Goal: Task Accomplishment & Management: Use online tool/utility

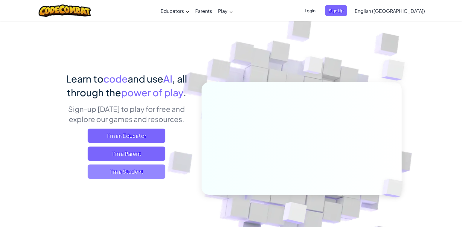
click at [119, 173] on span "I'm a Student" at bounding box center [127, 172] width 78 height 14
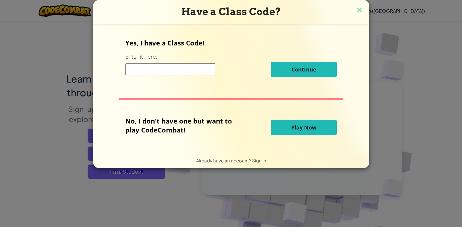
click at [305, 130] on span "Play Now" at bounding box center [303, 127] width 25 height 7
click at [299, 127] on span "Play Now" at bounding box center [303, 127] width 25 height 7
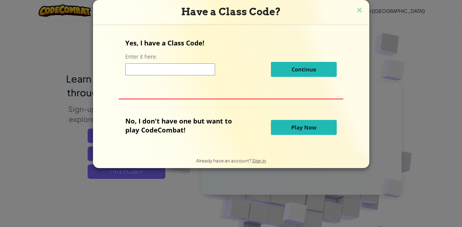
click at [299, 127] on span "Play Now" at bounding box center [303, 127] width 25 height 7
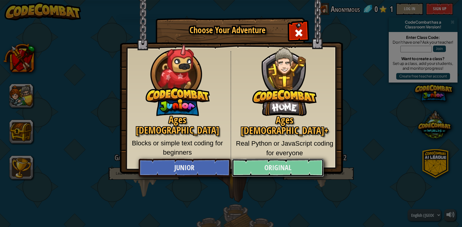
click at [262, 164] on link "Original" at bounding box center [278, 168] width 92 height 18
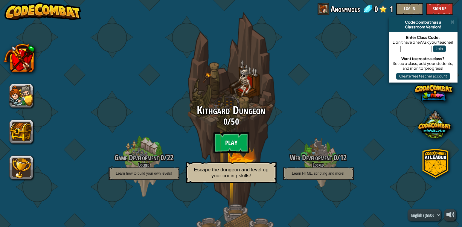
click at [235, 141] on btn "Play" at bounding box center [231, 143] width 36 height 22
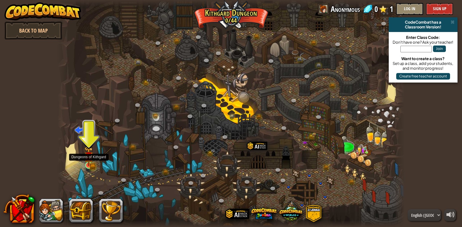
click at [89, 162] on img at bounding box center [88, 156] width 9 height 19
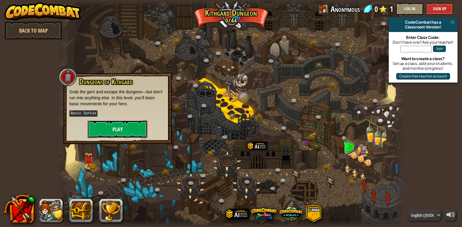
click at [111, 129] on button "Play" at bounding box center [118, 129] width 60 height 18
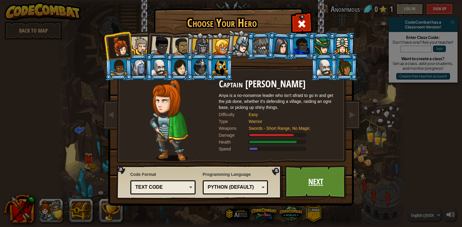
click at [308, 185] on link "Next" at bounding box center [316, 181] width 63 height 33
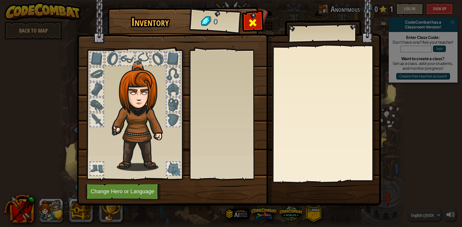
click at [257, 22] on span at bounding box center [253, 23] width 10 height 10
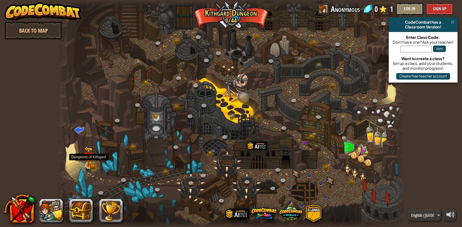
click at [88, 164] on img at bounding box center [88, 156] width 9 height 19
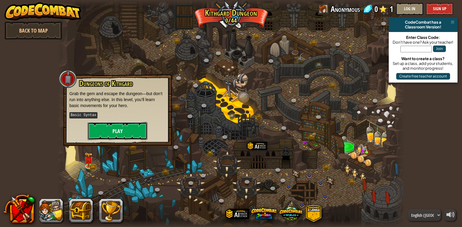
click at [117, 129] on button "Play" at bounding box center [118, 131] width 60 height 18
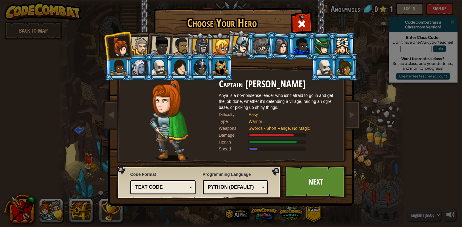
click at [264, 185] on div "Python (Default)" at bounding box center [236, 187] width 58 height 9
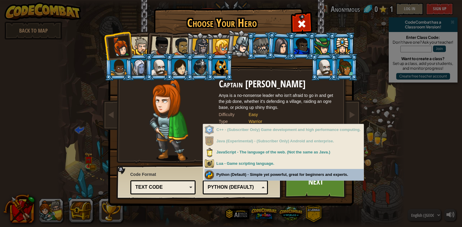
click at [171, 191] on div "Text code" at bounding box center [162, 187] width 52 height 7
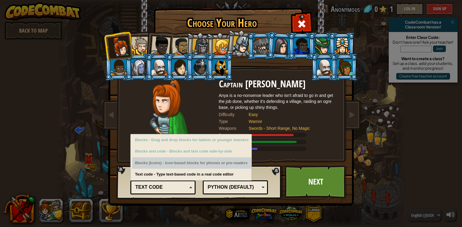
drag, startPoint x: 171, startPoint y: 191, endPoint x: 201, endPoint y: 163, distance: 41.3
click at [196, 180] on div "Text code Blocks and code Blocks Blocks (Icons) Text code Blocks - Drag and dro…" at bounding box center [163, 187] width 66 height 14
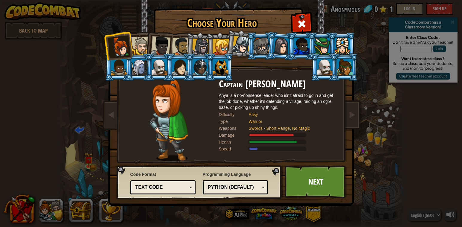
click at [201, 163] on img at bounding box center [232, 99] width 259 height 214
click at [167, 188] on div "Text code" at bounding box center [162, 187] width 52 height 7
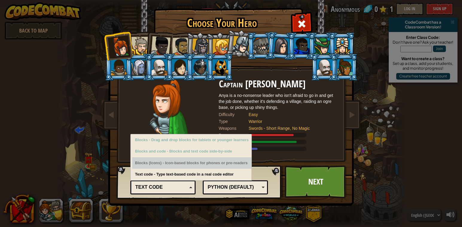
click at [172, 162] on div "Blocks (Icons) - Icon-based blocks for phones or pre-readers" at bounding box center [192, 163] width 120 height 12
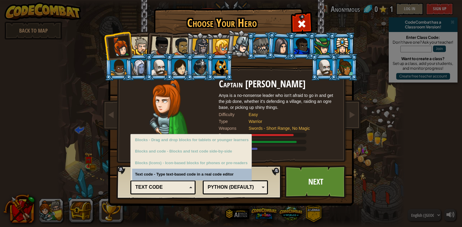
click at [174, 178] on div "Code Format Text code Blocks and code Blocks Blocks (Icons) Text code Blocks - …" at bounding box center [163, 182] width 66 height 25
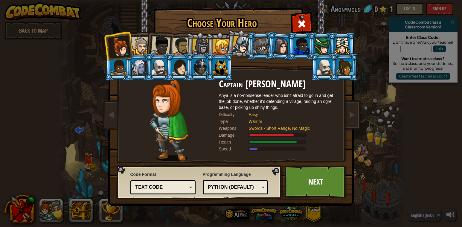
click at [227, 184] on div "Python (Default)" at bounding box center [234, 187] width 52 height 7
click at [230, 171] on div "Programming Language Python (Default) JavaScript Lua C++ Java (Experimental) Py…" at bounding box center [236, 183] width 66 height 26
click at [305, 184] on link "Next" at bounding box center [316, 181] width 63 height 33
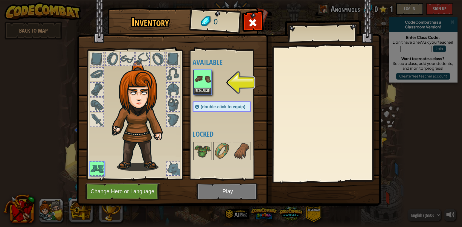
click at [232, 190] on img at bounding box center [229, 97] width 304 height 217
click at [201, 88] on button "Equip" at bounding box center [202, 90] width 17 height 6
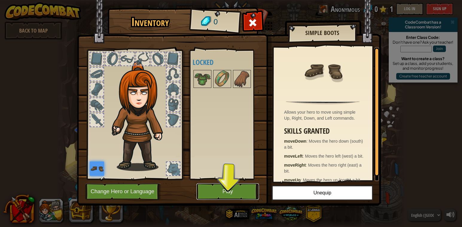
click at [221, 196] on button "Play" at bounding box center [228, 191] width 63 height 16
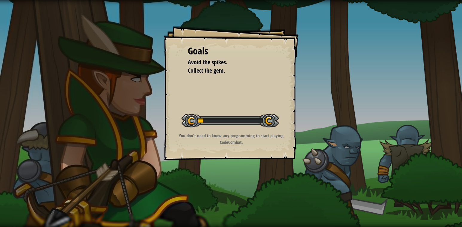
click at [236, 140] on p "You don't need to know any programming to start playing CodeCombat." at bounding box center [231, 139] width 120 height 13
click at [234, 134] on p "You don't need to know any programming to start playing CodeCombat." at bounding box center [231, 139] width 120 height 13
click at [252, 108] on div "Start Level" at bounding box center [230, 120] width 97 height 24
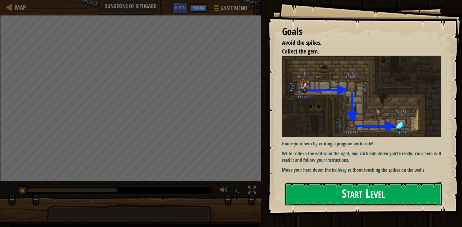
click at [361, 194] on button "Start Level" at bounding box center [364, 195] width 158 height 24
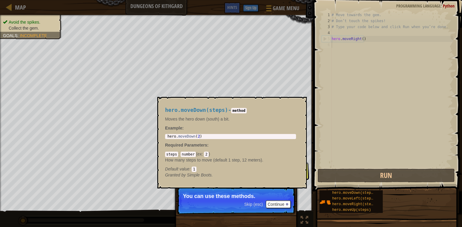
click at [361, 194] on span "hero.moveDown(steps)" at bounding box center [353, 193] width 43 height 4
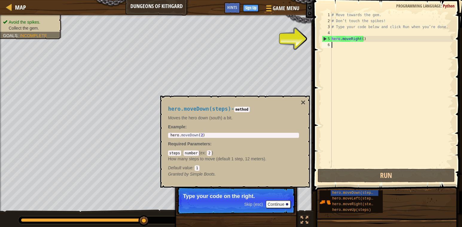
click at [367, 37] on div "# Move towards the gem. # Don’t touch the spikes! # Type your code below and cl…" at bounding box center [392, 96] width 123 height 168
click at [362, 39] on div "# Move towards the gem. # Don’t touch the spikes! # Type your code below and cl…" at bounding box center [392, 96] width 123 height 168
type textarea "hero.moveRight(1)"
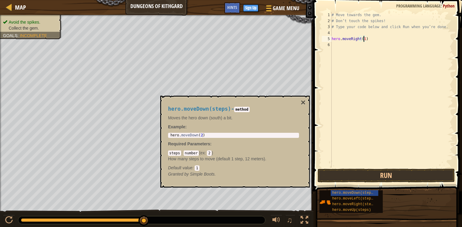
click at [336, 44] on div "# Move towards the gem. # Don’t touch the spikes! # Type your code below and cl…" at bounding box center [392, 96] width 123 height 168
click at [381, 173] on button "Run" at bounding box center [386, 176] width 137 height 14
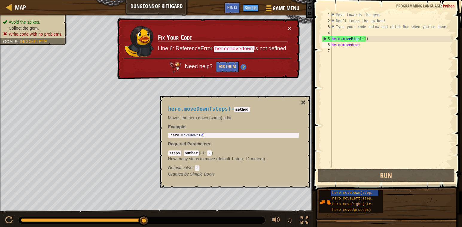
click at [346, 45] on div "# Move towards the gem. # Don’t touch the spikes! # Type your code below and cl…" at bounding box center [392, 96] width 123 height 168
click at [349, 45] on div "# Move towards the gem. # Don’t touch the spikes! # Type your code below and cl…" at bounding box center [392, 96] width 123 height 168
click at [342, 44] on div "# Move towards the gem. # Don’t touch the spikes! # Type your code below and cl…" at bounding box center [392, 96] width 123 height 168
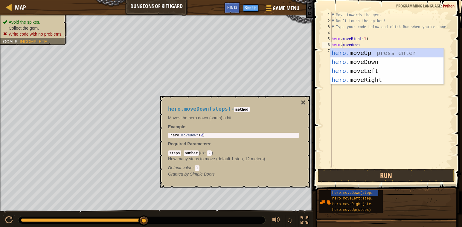
scroll to position [3, 1]
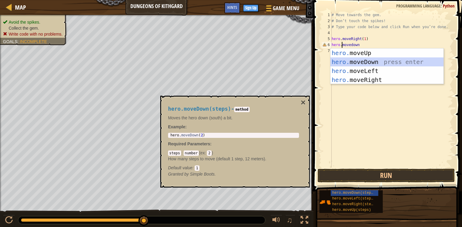
click at [376, 62] on div "hero. moveUp press enter hero. moveDown press enter hero. moveLeft press enter …" at bounding box center [387, 75] width 113 height 54
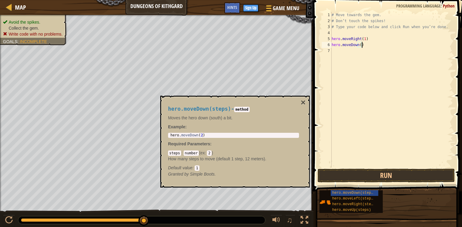
click at [360, 44] on div "# Move towards the gem. # Don’t touch the spikes! # Type your code below and cl…" at bounding box center [392, 96] width 123 height 168
click at [381, 175] on button "Run" at bounding box center [386, 176] width 137 height 14
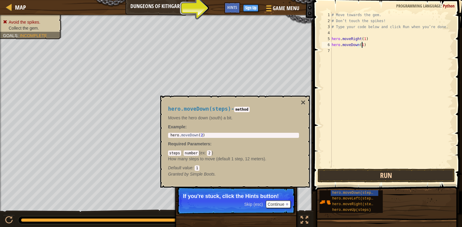
type textarea "hero.moveDown(1)"
click at [372, 177] on button "Run" at bounding box center [386, 176] width 137 height 14
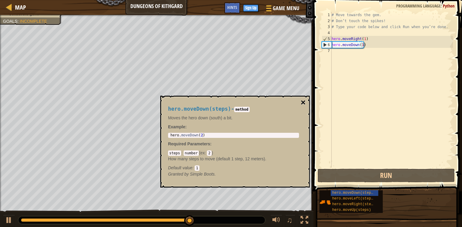
drag, startPoint x: 262, startPoint y: 97, endPoint x: 303, endPoint y: 103, distance: 41.1
click at [303, 103] on div "hero.moveDown(steps) - method Moves the hero down (south) a bit. Example : 1 he…" at bounding box center [235, 142] width 150 height 92
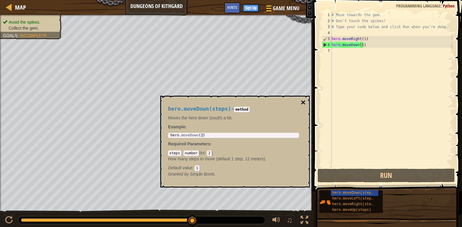
click at [303, 103] on button "×" at bounding box center [303, 102] width 5 height 8
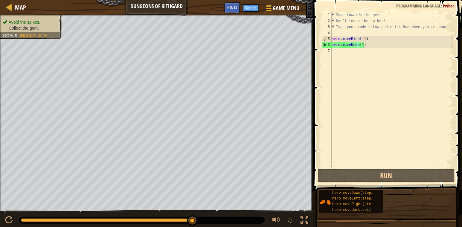
click at [379, 42] on div "# Move towards the gem. # Don’t touch the spikes! # Type your code below and cl…" at bounding box center [392, 96] width 123 height 168
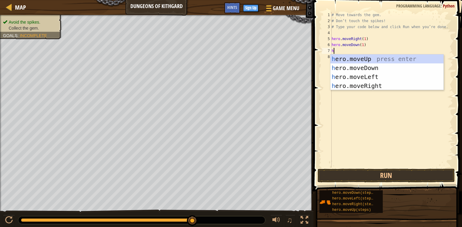
scroll to position [3, 0]
type textarea "h"
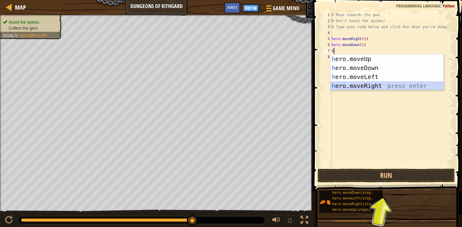
click at [365, 85] on div "h ero.moveUp press enter h ero.moveDown press enter h ero.moveLeft press enter …" at bounding box center [387, 81] width 113 height 54
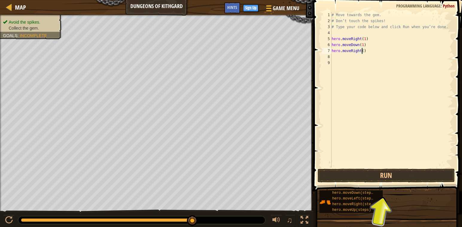
click at [363, 51] on div "# Move towards the gem. # Don’t touch the spikes! # Type your code below and cl…" at bounding box center [392, 96] width 123 height 168
type textarea "hero.moveRight(1)"
click at [370, 178] on button "Run" at bounding box center [386, 176] width 137 height 14
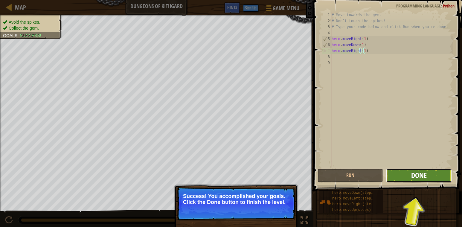
click at [425, 178] on span "Done" at bounding box center [419, 176] width 16 height 10
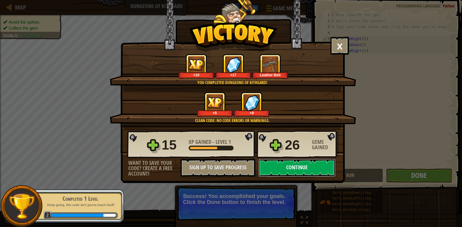
click at [285, 174] on button "Continue" at bounding box center [297, 168] width 77 height 18
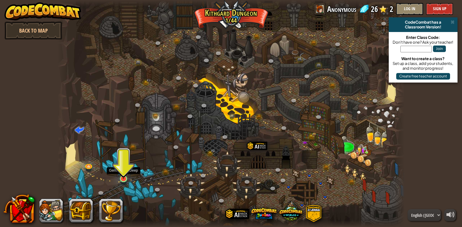
click at [124, 177] on img at bounding box center [123, 169] width 9 height 20
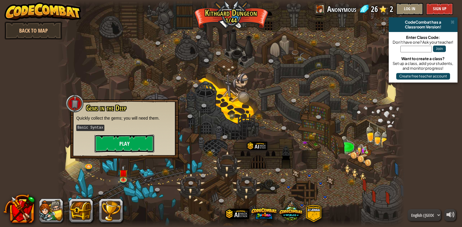
click at [128, 143] on button "Play" at bounding box center [125, 144] width 60 height 18
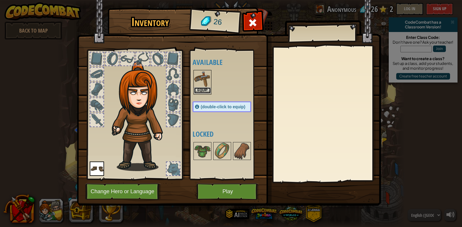
click at [201, 93] on button "Equip" at bounding box center [202, 90] width 17 height 6
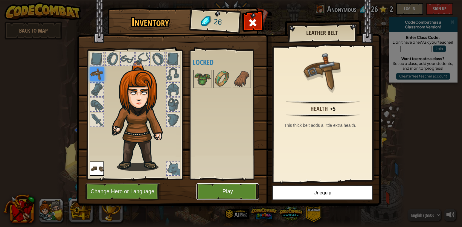
click at [230, 190] on button "Play" at bounding box center [228, 191] width 63 height 16
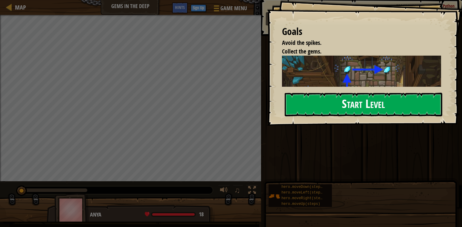
click at [324, 113] on button "Start Level" at bounding box center [364, 105] width 158 height 24
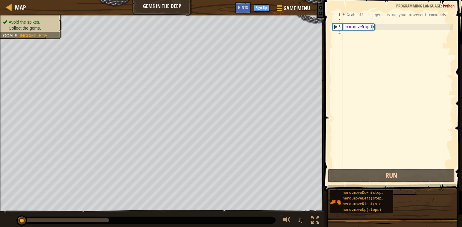
click at [374, 25] on div "# Grab all the gems using your movement commands. hero . moveRight ( )" at bounding box center [397, 96] width 112 height 168
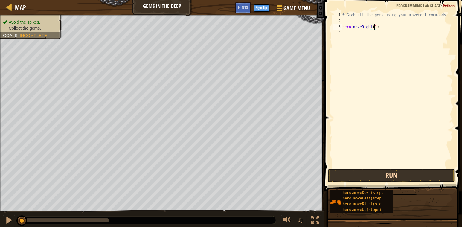
type textarea "hero.moveRight(1)"
click at [396, 173] on button "Run" at bounding box center [391, 176] width 127 height 14
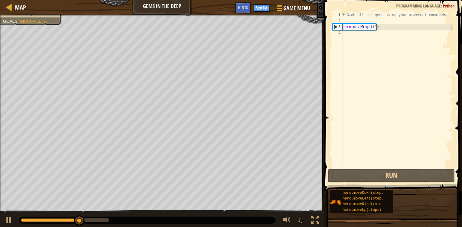
click at [384, 26] on div "# Grab all the gems using your movement commands. hero . moveRight ( 1 )" at bounding box center [397, 96] width 112 height 168
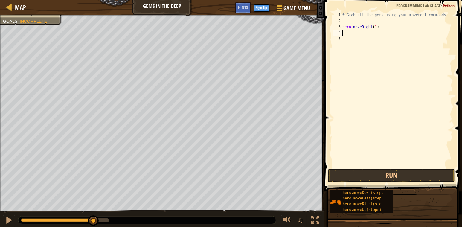
scroll to position [3, 0]
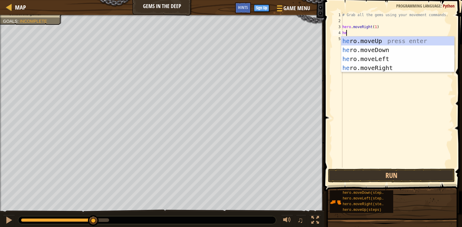
type textarea "her"
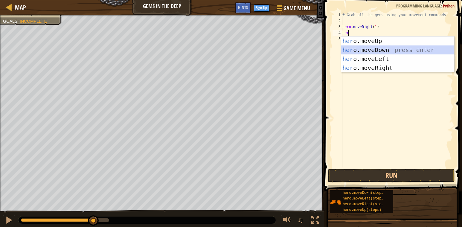
click at [387, 49] on div "her o.moveUp press enter her o.moveDown press enter her o.moveLeft press enter …" at bounding box center [397, 64] width 113 height 54
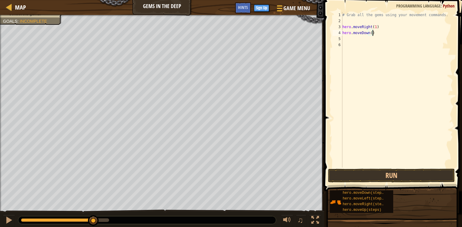
click at [372, 34] on div "# Grab all the gems using your movement commands. hero . moveRight ( 1 ) hero .…" at bounding box center [397, 96] width 112 height 168
click at [371, 33] on div "# Grab all the gems using your movement commands. hero . moveRight ( 1 ) hero .…" at bounding box center [397, 96] width 112 height 168
type textarea "hero.moveDown(1)"
click at [390, 178] on button "Run" at bounding box center [391, 176] width 127 height 14
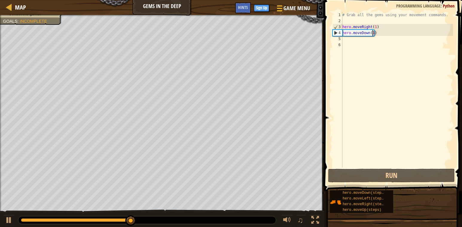
click at [386, 34] on div "# Grab all the gems using your movement commands. hero . moveRight ( 1 ) hero .…" at bounding box center [397, 96] width 112 height 168
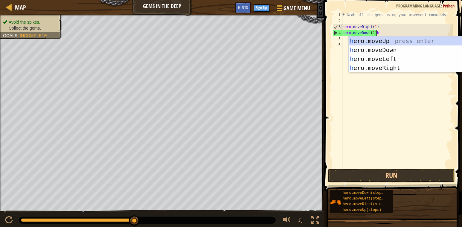
scroll to position [3, 3]
type textarea "hero.moveDown(1)"
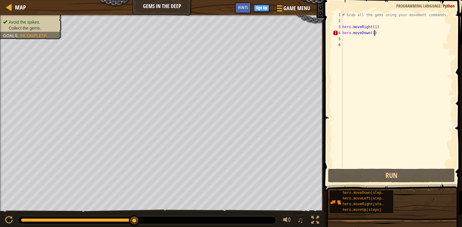
scroll to position [0, 0]
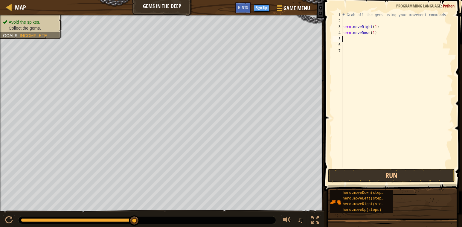
type textarea "h"
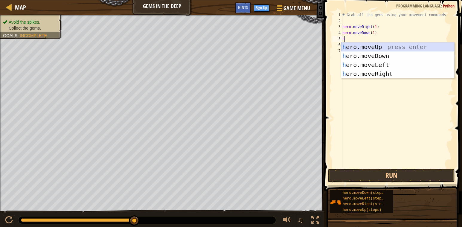
click at [383, 45] on div "h ero.moveUp press enter h ero.moveDown press enter h ero.moveLeft press enter …" at bounding box center [397, 69] width 113 height 54
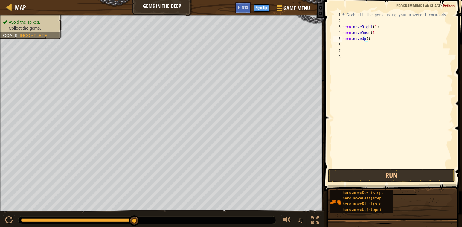
click at [367, 37] on div "# Grab all the gems using your movement commands. hero . moveRight ( 1 ) hero .…" at bounding box center [397, 96] width 112 height 168
type textarea "hero.moveUp(2)"
click at [349, 45] on div "# Grab all the gems using your movement commands. hero . moveRight ( 1 ) hero .…" at bounding box center [397, 96] width 112 height 168
type textarea "h"
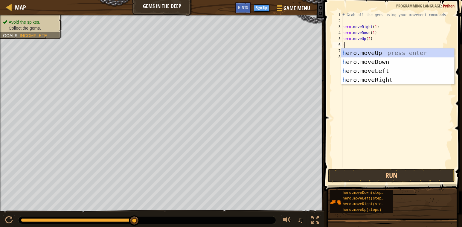
scroll to position [3, 0]
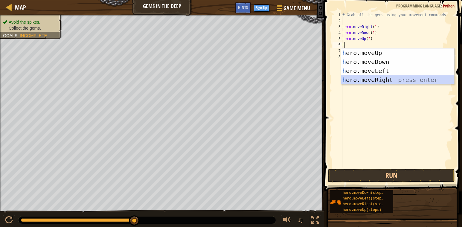
click at [370, 77] on div "h ero.moveUp press enter h ero.moveDown press enter h ero.moveLeft press enter …" at bounding box center [397, 75] width 113 height 54
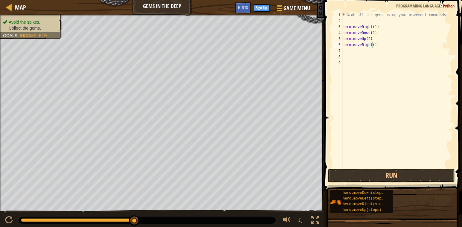
click at [374, 44] on div "# Grab all the gems using your movement commands. hero . moveRight ( 1 ) hero .…" at bounding box center [397, 96] width 112 height 168
type textarea "hero.moveRight(1)"
click at [392, 176] on button "Run" at bounding box center [391, 176] width 127 height 14
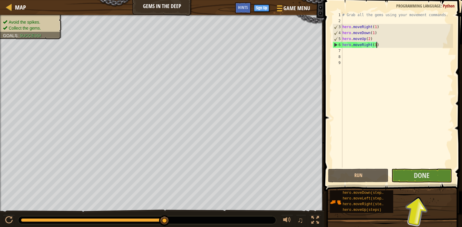
click at [380, 45] on div "# Grab all the gems using your movement commands. hero . moveRight ( 1 ) hero .…" at bounding box center [397, 96] width 112 height 168
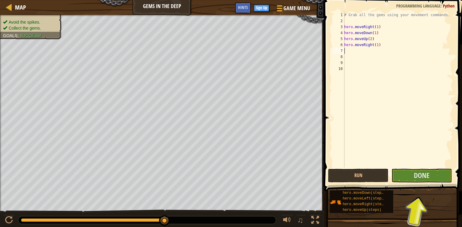
type textarea "h"
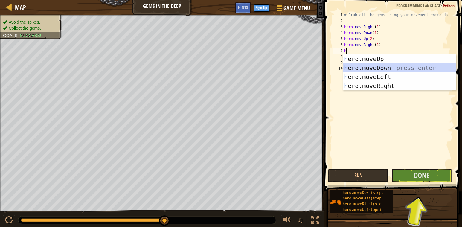
click at [371, 69] on div "h ero.moveUp press enter h ero.moveDown press enter h ero.moveLeft press enter …" at bounding box center [399, 81] width 113 height 54
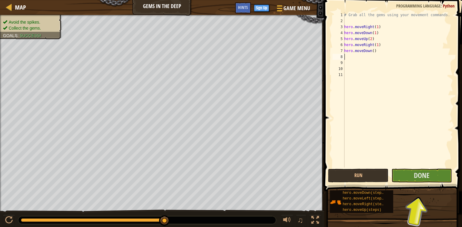
click at [373, 52] on div "# Grab all the gems using your movement commands. hero . moveRight ( 1 ) hero .…" at bounding box center [398, 96] width 110 height 168
type textarea "hero.moveDown(1)"
click at [423, 178] on button "Done" at bounding box center [422, 176] width 60 height 14
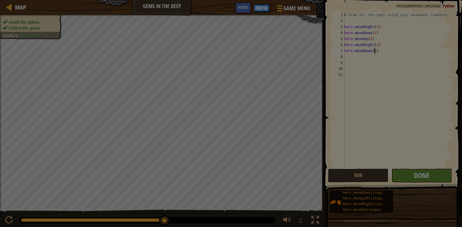
click at [0, 0] on div "× You will find a use for these gems soon. How fun was this level? Loading... R…" at bounding box center [0, 0] width 0 height 0
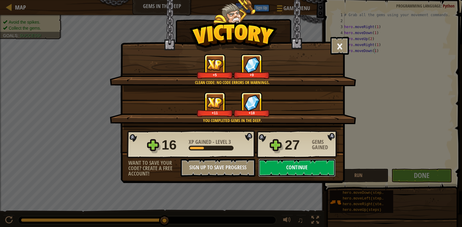
click at [302, 168] on button "Continue" at bounding box center [297, 168] width 77 height 18
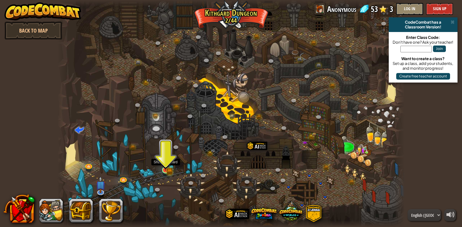
click at [170, 168] on img at bounding box center [165, 161] width 9 height 19
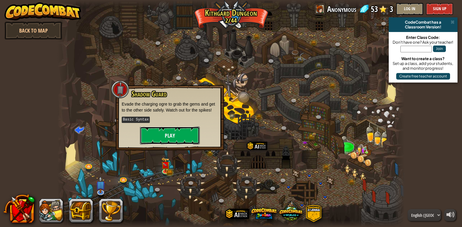
click at [182, 129] on button "Play" at bounding box center [170, 136] width 60 height 18
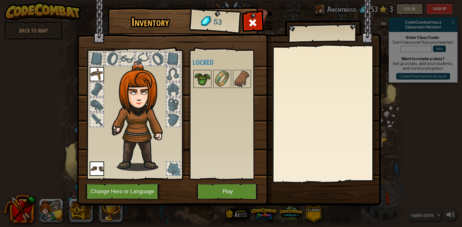
click at [202, 76] on img at bounding box center [202, 79] width 17 height 17
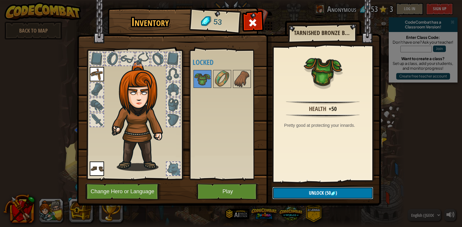
click at [309, 194] on span "Unlock" at bounding box center [316, 193] width 15 height 7
click at [315, 193] on button "Confirm" at bounding box center [323, 193] width 101 height 12
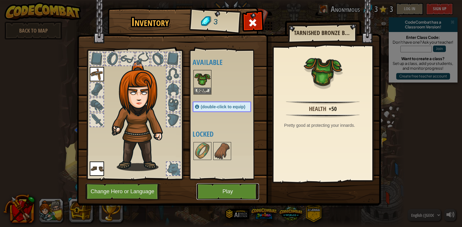
click at [234, 191] on button "Play" at bounding box center [228, 191] width 63 height 16
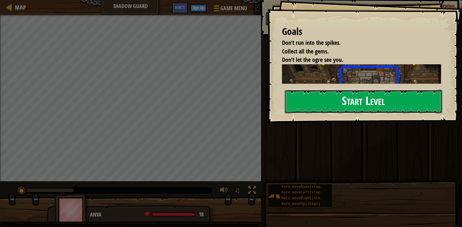
click at [344, 102] on button "Start Level" at bounding box center [364, 102] width 158 height 24
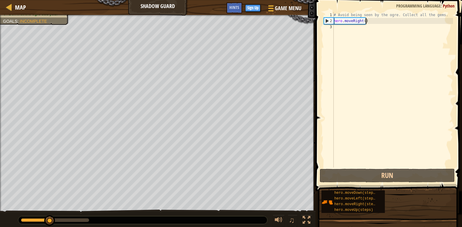
click at [372, 19] on div "# Avoid being seen by the ogre. Collect all the gems. hero . moveRight ( )" at bounding box center [393, 96] width 121 height 168
type textarea "hero.moveRight()"
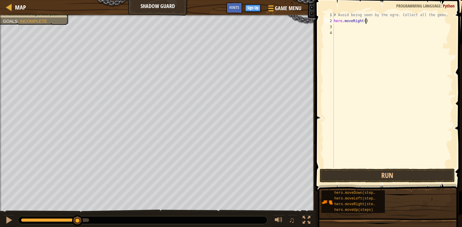
drag, startPoint x: 372, startPoint y: 19, endPoint x: 367, endPoint y: 22, distance: 5.6
click at [367, 22] on div "# Avoid being seen by the ogre. Collect all the gems. hero . moveRight ( )" at bounding box center [393, 96] width 121 height 168
click at [364, 21] on div "# Avoid being seen by the ogre. Collect all the gems. hero . moveRight ( )" at bounding box center [393, 96] width 121 height 168
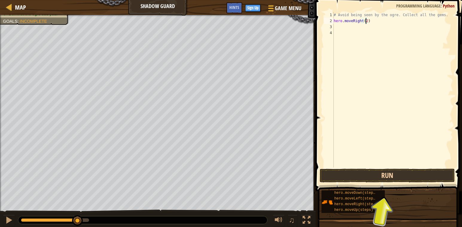
type textarea "hero.moveRight(2)"
click at [377, 172] on button "Run" at bounding box center [387, 176] width 135 height 14
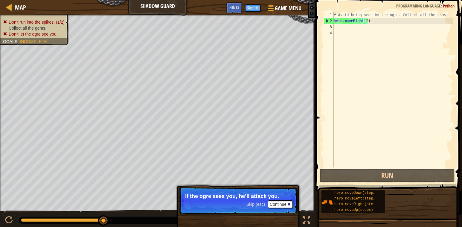
click at [367, 19] on div "# Avoid being seen by the ogre. Collect all the gems. hero . moveRight ( 2 )" at bounding box center [393, 96] width 121 height 168
drag, startPoint x: 374, startPoint y: 21, endPoint x: 333, endPoint y: 21, distance: 41.3
click at [333, 21] on div "# Avoid being seen by the ogre. Collect all the gems. hero . moveRight ( 2 )" at bounding box center [393, 96] width 121 height 168
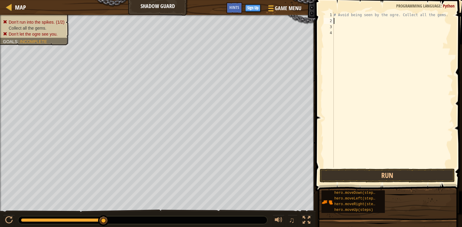
type textarea "h"
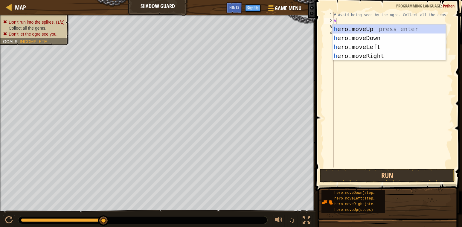
scroll to position [3, 0]
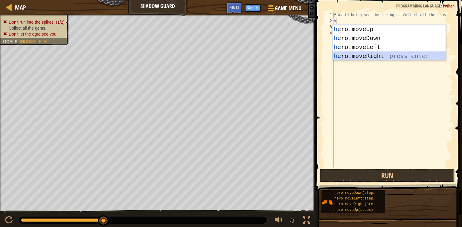
click at [373, 59] on div "h ero.moveUp press enter h ero.moveDown press enter h ero.moveLeft press enter …" at bounding box center [389, 52] width 113 height 54
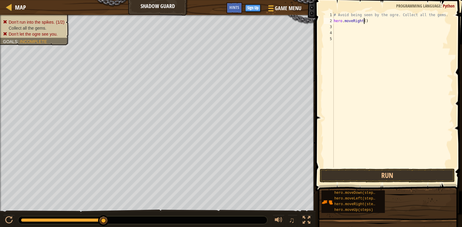
click at [364, 19] on div "# Avoid being seen by the ogre. Collect all the gems. hero . moveRight ( )" at bounding box center [393, 96] width 121 height 168
type textarea "hero.moveRight(1)"
click at [379, 23] on div "# Avoid being seen by the ogre. Collect all the gems. hero . moveRight ( 1 )" at bounding box center [393, 96] width 121 height 168
type textarea "h"
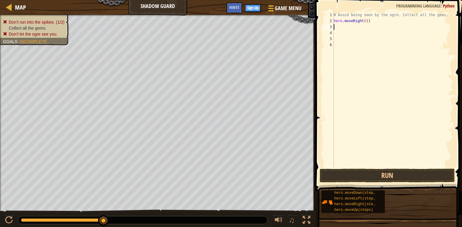
scroll to position [3, 0]
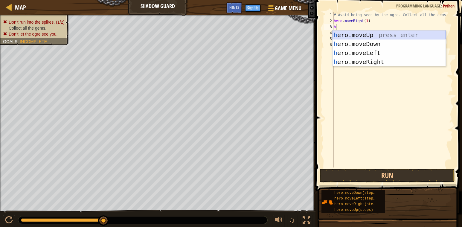
click at [355, 33] on div "h ero.moveUp press enter h ero.moveDown press enter h ero.moveLeft press enter …" at bounding box center [389, 58] width 113 height 54
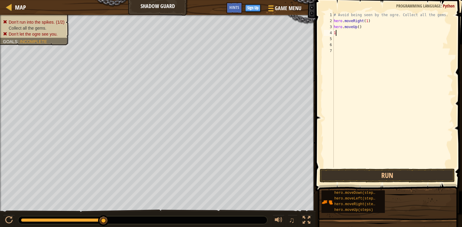
type textarea "1"
click at [358, 27] on div "# Avoid being seen by the ogre. Collect all the gems. hero . moveRight ( 1 ) he…" at bounding box center [393, 96] width 121 height 168
type textarea "hero.moveUp(1)"
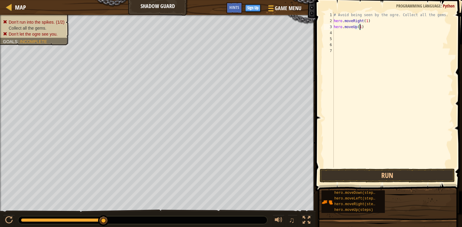
click at [369, 29] on div "# Avoid being seen by the ogre. Collect all the gems. hero . moveRight ( 1 ) he…" at bounding box center [393, 96] width 121 height 168
type textarea "h"
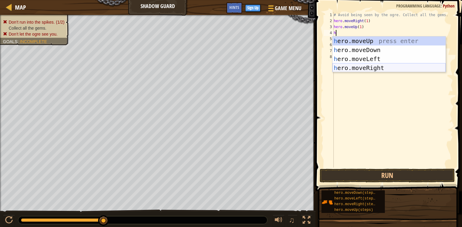
click at [365, 69] on div "h ero.moveUp press enter h ero.moveDown press enter h ero.moveLeft press enter …" at bounding box center [389, 64] width 113 height 54
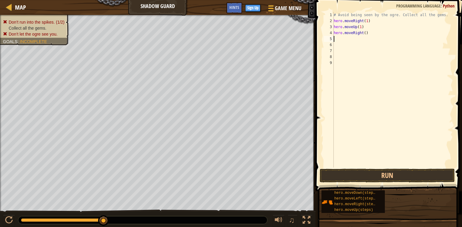
click at [363, 32] on div "# Avoid being seen by the ogre. Collect all the gems. hero . moveRight ( 1 ) he…" at bounding box center [393, 96] width 121 height 168
type textarea "hero.moveRight(1)"
click at [373, 32] on div "# Avoid being seen by the ogre. Collect all the gems. hero . moveRight ( 1 ) he…" at bounding box center [393, 96] width 121 height 168
type textarea "h"
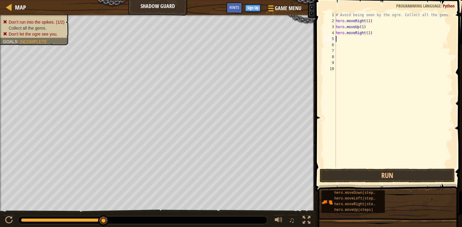
scroll to position [3, 0]
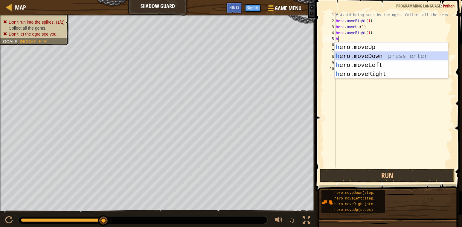
click at [364, 58] on div "h ero.moveUp press enter h ero.moveDown press enter h ero.moveLeft press enter …" at bounding box center [391, 69] width 113 height 54
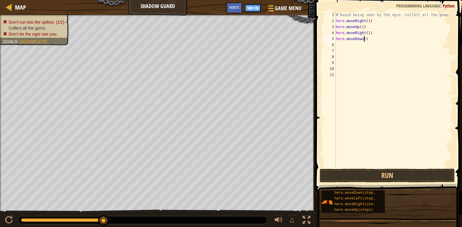
click at [364, 40] on div "# Avoid being seen by the ogre. Collect all the gems. hero . moveRight ( 1 ) he…" at bounding box center [394, 96] width 119 height 168
type textarea "hero.moveDown(1)"
click at [371, 39] on div "# Avoid being seen by the ogre. Collect all the gems. hero . moveRight ( 1 ) he…" at bounding box center [394, 96] width 119 height 168
type textarea "h"
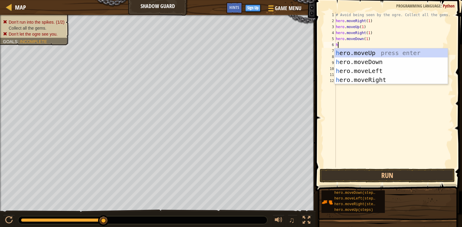
scroll to position [3, 0]
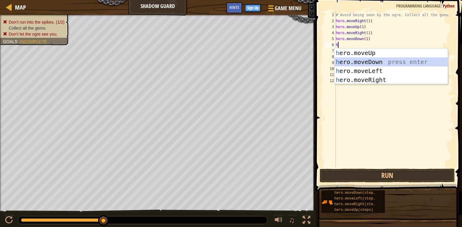
click at [370, 59] on div "h ero.moveUp press enter h ero.moveDown press enter h ero.moveLeft press enter …" at bounding box center [391, 75] width 113 height 54
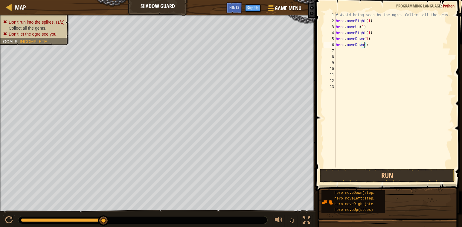
click at [364, 44] on div "# Avoid being seen by the ogre. Collect all the gems. hero . moveRight ( 1 ) he…" at bounding box center [394, 96] width 119 height 168
click at [362, 172] on button "Run" at bounding box center [387, 176] width 135 height 14
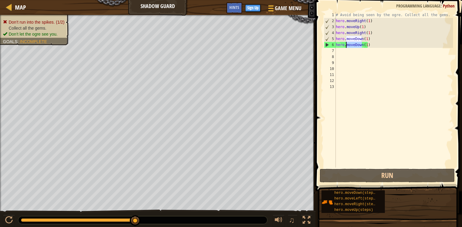
drag, startPoint x: 361, startPoint y: 45, endPoint x: 347, endPoint y: 44, distance: 14.7
click at [347, 44] on div "# Avoid being seen by the ogre. Collect all the gems. hero . moveRight ( 1 ) he…" at bounding box center [394, 96] width 119 height 168
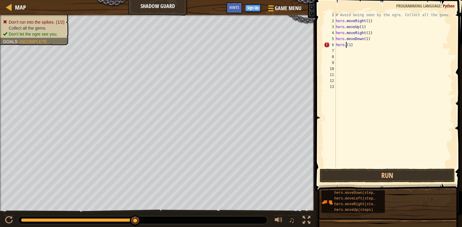
scroll to position [3, 1]
click at [379, 52] on div "hero. move R ight press enter" at bounding box center [391, 61] width 113 height 27
type textarea "hero.moveRight()(1)"
click at [381, 174] on button "Run" at bounding box center [387, 176] width 135 height 14
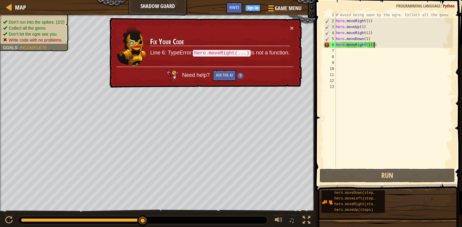
click at [392, 44] on div "# Avoid being seen by the ogre. Collect all the gems. hero . moveRight ( 1 ) he…" at bounding box center [394, 96] width 119 height 168
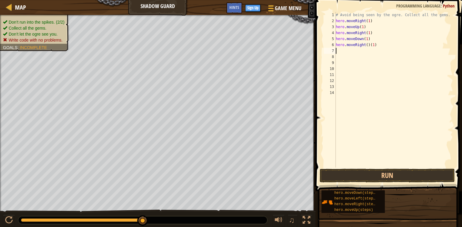
type textarea "h"
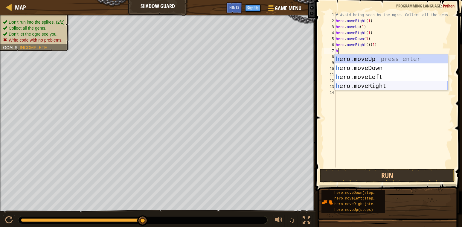
click at [368, 87] on div "h ero.moveUp press enter h ero.moveDown press enter h ero.moveLeft press enter …" at bounding box center [391, 81] width 113 height 54
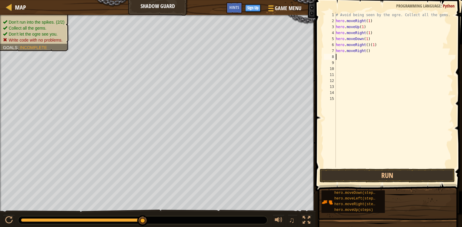
click at [373, 43] on div "# Avoid being seen by the ogre. Collect all the gems. hero . moveRight ( 1 ) he…" at bounding box center [394, 96] width 119 height 168
click at [372, 44] on div "# Avoid being seen by the ogre. Collect all the gems. hero . moveRight ( 1 ) he…" at bounding box center [394, 96] width 119 height 168
click at [367, 44] on div "# Avoid being seen by the ogre. Collect all the gems. hero . moveRight ( 1 ) he…" at bounding box center [394, 96] width 119 height 168
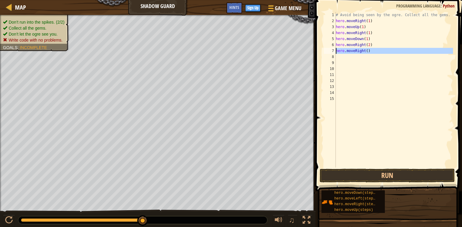
drag, startPoint x: 371, startPoint y: 54, endPoint x: 335, endPoint y: 51, distance: 36.1
click at [335, 51] on div "# Avoid being seen by the ogre. Collect all the gems. hero . moveRight ( 1 ) he…" at bounding box center [394, 96] width 119 height 168
type textarea "hero.moveRight()"
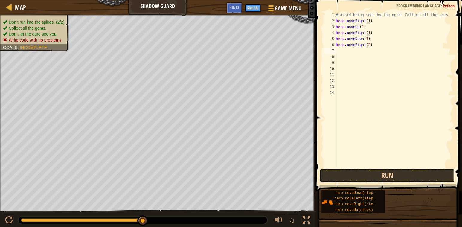
click at [400, 177] on button "Run" at bounding box center [387, 176] width 135 height 14
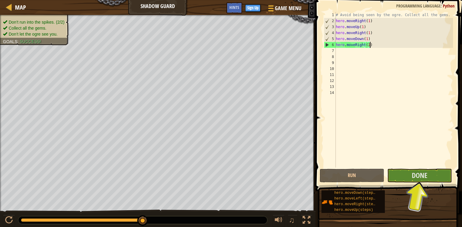
click at [369, 45] on div "# Avoid being seen by the ogre. Collect all the gems. hero . moveRight ( 1 ) he…" at bounding box center [394, 96] width 119 height 168
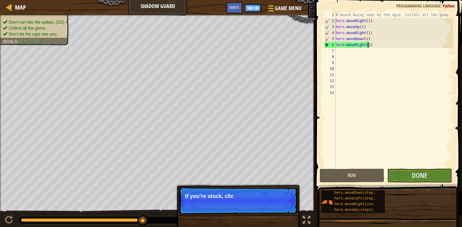
click at [368, 45] on div "# Avoid being seen by the ogre. Collect all the gems. hero . moveRight ( 1 ) he…" at bounding box center [394, 96] width 119 height 168
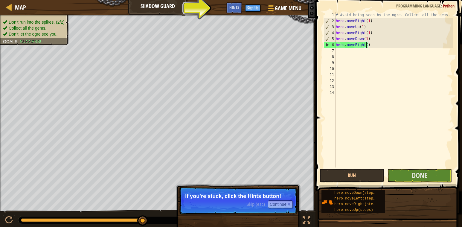
scroll to position [3, 3]
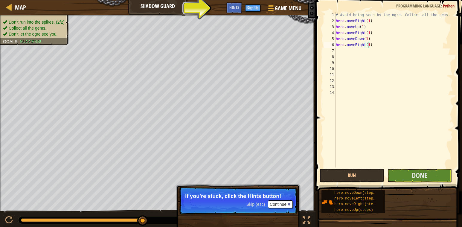
type textarea "hero.moveRight(1)"
click at [285, 205] on button "Continue" at bounding box center [280, 204] width 25 height 8
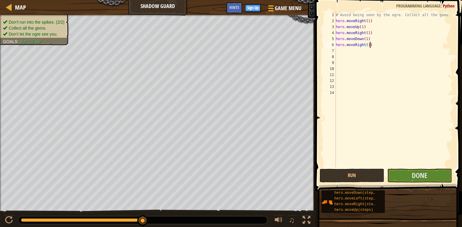
click at [374, 43] on div "# Avoid being seen by the ogre. Collect all the gems. hero . moveRight ( 1 ) he…" at bounding box center [394, 96] width 119 height 168
type textarea "h"
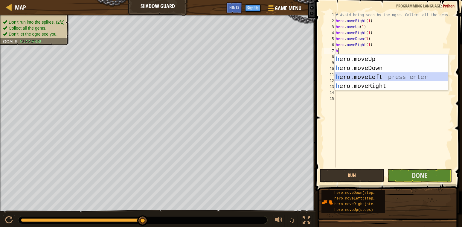
click at [354, 76] on div "h ero.moveUp press enter h ero.moveDown press enter h ero.moveLeft press enter …" at bounding box center [391, 81] width 113 height 54
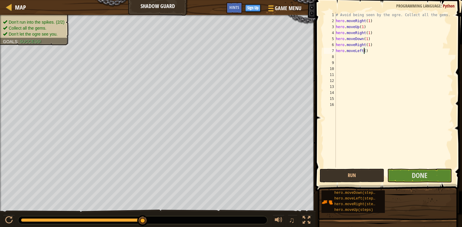
click at [365, 51] on div "# Avoid being seen by the ogre. Collect all the gems. hero . moveRight ( 1 ) he…" at bounding box center [394, 96] width 119 height 168
type textarea "hero.moveLeft(1)"
click at [370, 52] on div "# Avoid being seen by the ogre. Collect all the gems. hero . moveRight ( 1 ) he…" at bounding box center [394, 96] width 119 height 168
type textarea "h"
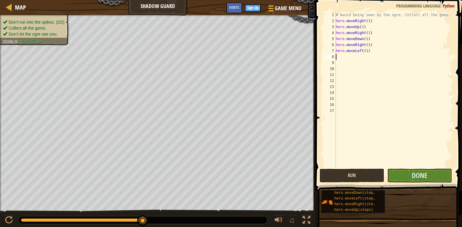
scroll to position [3, 0]
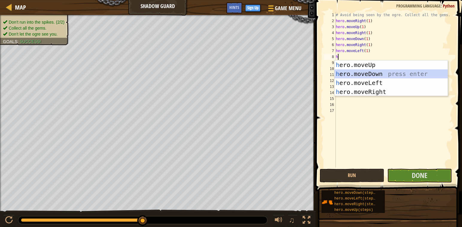
click at [370, 74] on div "h ero.moveUp press enter h ero.moveDown press enter h ero.moveLeft press enter …" at bounding box center [391, 87] width 113 height 54
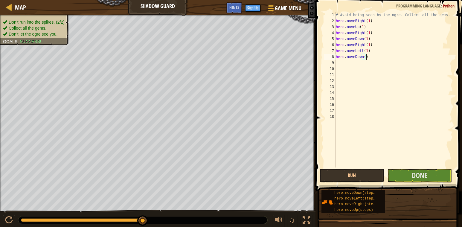
click at [365, 57] on div "# Avoid being seen by the ogre. Collect all the gems. hero . moveRight ( 1 ) he…" at bounding box center [394, 96] width 119 height 168
click at [364, 57] on div "# Avoid being seen by the ogre. Collect all the gems. hero . moveRight ( 1 ) he…" at bounding box center [394, 96] width 119 height 168
type textarea "hero.moveDown(1)"
click at [439, 173] on button "Done" at bounding box center [419, 176] width 65 height 14
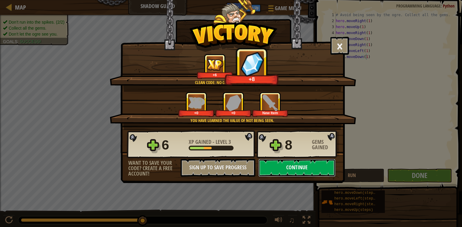
click at [294, 171] on button "Continue" at bounding box center [297, 168] width 77 height 18
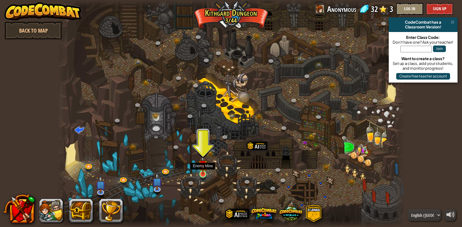
click at [205, 171] on img at bounding box center [203, 165] width 9 height 20
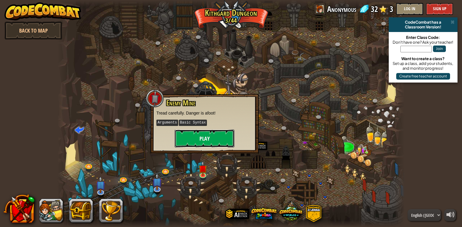
click at [199, 138] on button "Play" at bounding box center [205, 139] width 60 height 18
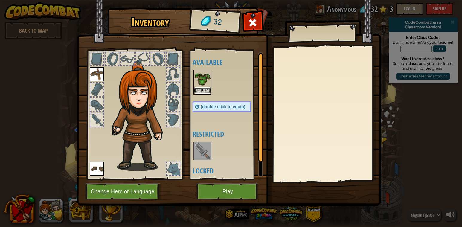
click at [203, 88] on button "Equip" at bounding box center [202, 90] width 17 height 6
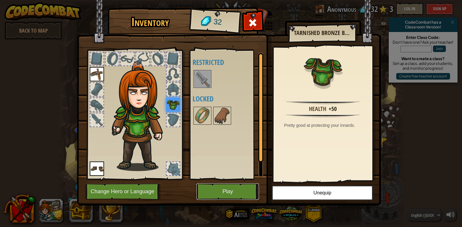
click at [228, 194] on button "Play" at bounding box center [228, 191] width 63 height 16
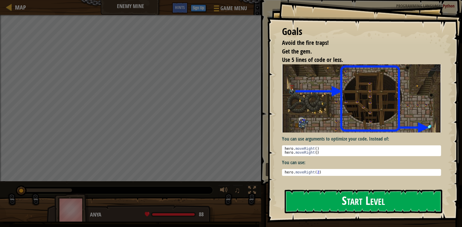
click at [358, 204] on button "Start Level" at bounding box center [364, 202] width 158 height 24
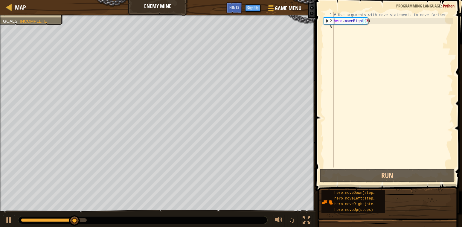
click at [374, 22] on div "# Use arguments with move statements to move farther. hero . moveRight ( 3 )" at bounding box center [393, 96] width 121 height 168
type textarea "hero.moveRight(3)"
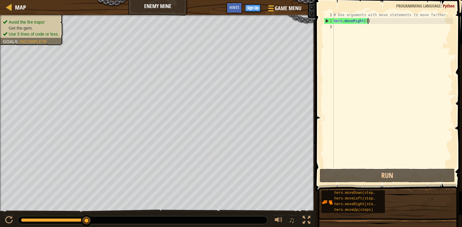
click at [380, 20] on div "# Use arguments with move statements to move farther. hero . moveRight ( 3 )" at bounding box center [393, 96] width 121 height 168
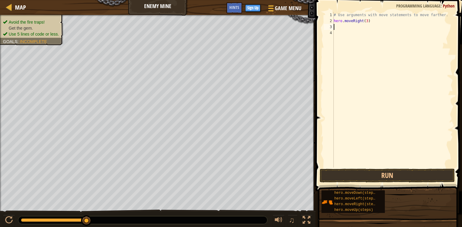
type textarea "h"
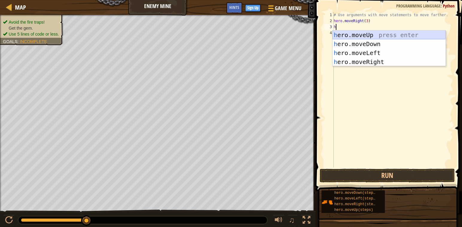
click at [359, 34] on div "h ero.moveUp press enter h ero.moveDown press enter h ero.moveLeft press enter …" at bounding box center [389, 58] width 113 height 54
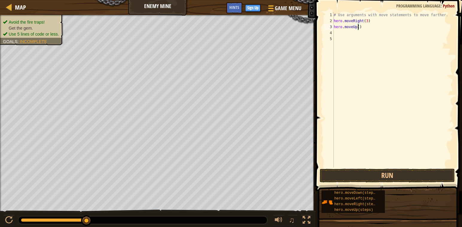
click at [358, 26] on div "# Use arguments with move statements to move farther. hero . moveRight ( 3 ) he…" at bounding box center [393, 96] width 121 height 168
type textarea "hero.moveUp(1)"
click at [367, 29] on div "# Use arguments with move statements to move farther. hero . moveRight ( 3 ) he…" at bounding box center [393, 96] width 121 height 168
type textarea "h"
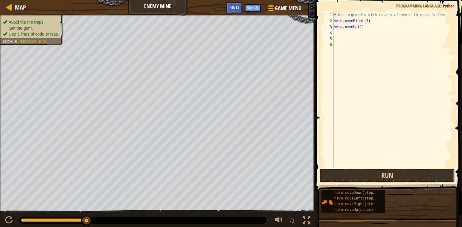
scroll to position [3, 0]
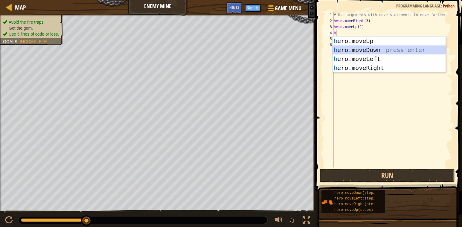
click at [382, 53] on div "h ero.moveUp press enter h ero.moveDown press enter h ero.moveLeft press enter …" at bounding box center [389, 64] width 113 height 54
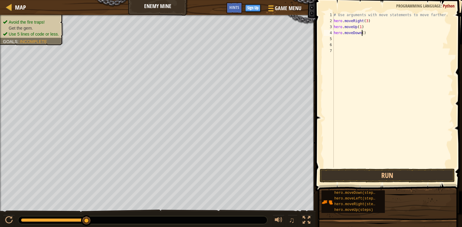
click at [363, 33] on div "# Use arguments with move statements to move farther. hero . moveRight ( 3 ) he…" at bounding box center [393, 96] width 121 height 168
type textarea "hero.moveDown(3)"
click at [369, 31] on div "# Use arguments with move statements to move farther. hero . moveRight ( 3 ) he…" at bounding box center [393, 96] width 121 height 168
type textarea "h"
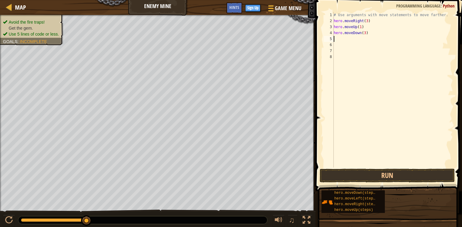
scroll to position [3, 0]
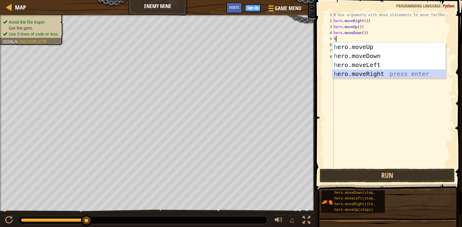
click at [368, 72] on div "h ero.moveUp press enter h ero.moveDown press enter h ero.moveLeft press enter …" at bounding box center [389, 69] width 113 height 54
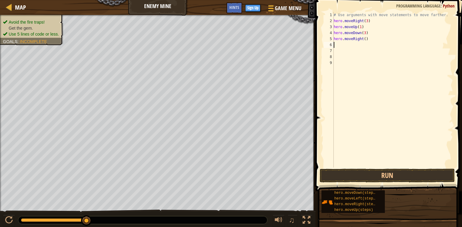
click at [364, 38] on div "# Use arguments with move statements to move farther. hero . moveRight ( 3 ) he…" at bounding box center [393, 96] width 121 height 168
click at [375, 174] on button "Run" at bounding box center [387, 176] width 135 height 14
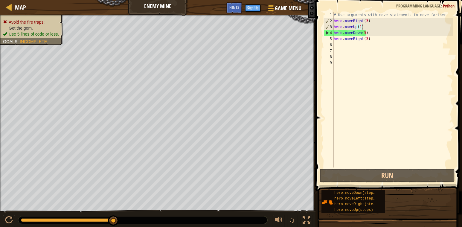
click at [367, 27] on div "# Use arguments with move statements to move farther. hero . moveRight ( 3 ) he…" at bounding box center [393, 96] width 121 height 168
type textarea "hero.moveUp(1)"
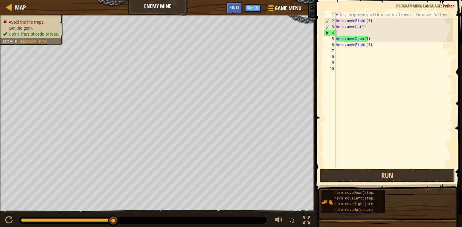
type textarea "h"
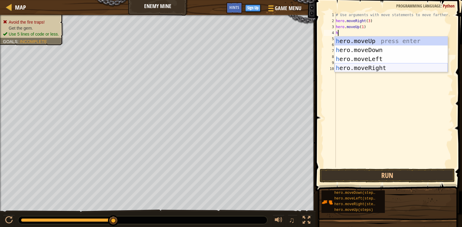
click at [373, 68] on div "h ero.moveUp press enter h ero.moveDown press enter h ero.moveLeft press enter …" at bounding box center [391, 64] width 113 height 54
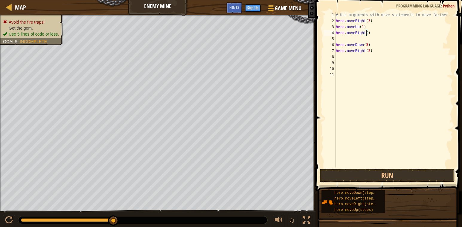
click at [366, 33] on div "# Use arguments with move statements to move farther. hero . moveRight ( 3 ) he…" at bounding box center [394, 96] width 119 height 168
click at [369, 176] on button "Run" at bounding box center [387, 176] width 135 height 14
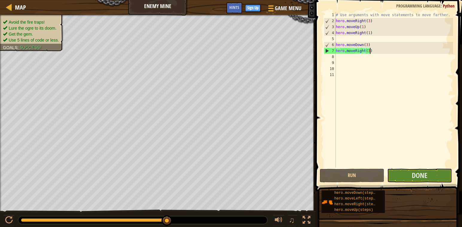
click at [377, 51] on div "# Use arguments with move statements to move farther. hero . moveRight ( 3 ) he…" at bounding box center [394, 96] width 119 height 168
type textarea "hero.moveRight(3)"
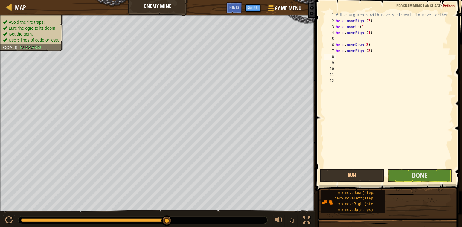
type textarea "h"
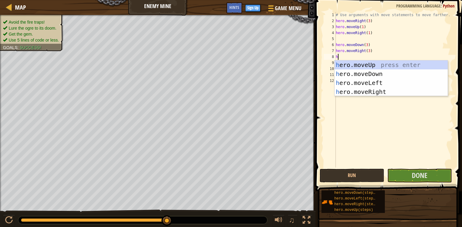
scroll to position [0, 0]
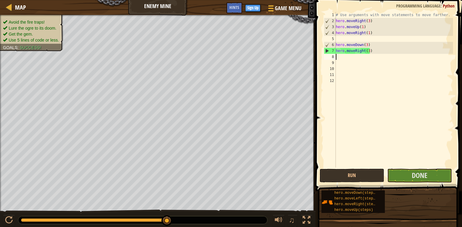
click at [347, 56] on div "# Use arguments with move statements to move farther. hero . moveRight ( 3 ) he…" at bounding box center [394, 96] width 119 height 168
click at [406, 173] on button "Done" at bounding box center [419, 176] width 65 height 14
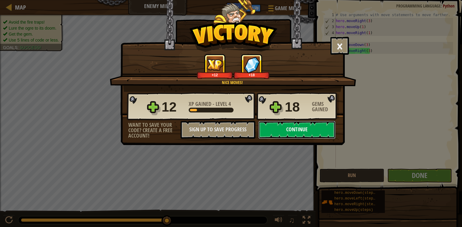
click at [301, 132] on button "Continue" at bounding box center [297, 130] width 77 height 18
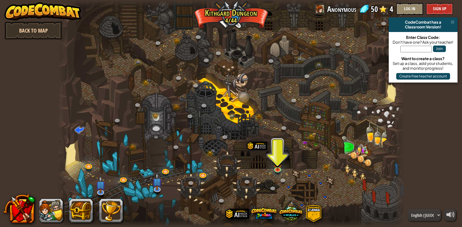
click at [39, 29] on link "Back to Map" at bounding box center [33, 31] width 58 height 18
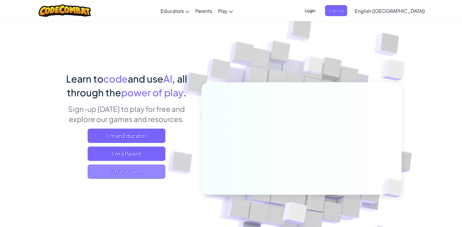
click at [124, 173] on span "I'm a Student" at bounding box center [127, 172] width 78 height 14
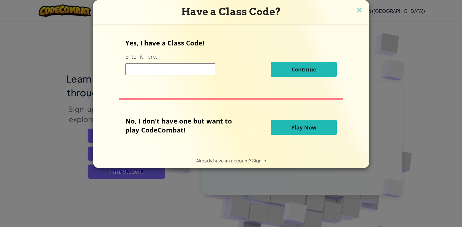
click at [297, 128] on span "Play Now" at bounding box center [303, 127] width 25 height 7
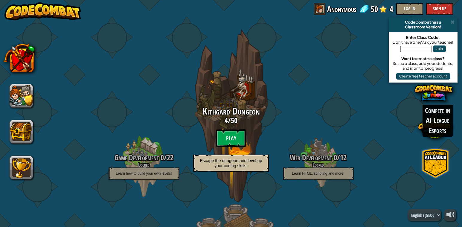
click at [434, 162] on span at bounding box center [435, 163] width 29 height 29
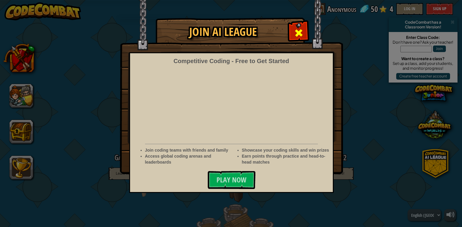
click at [299, 34] on span at bounding box center [299, 33] width 10 height 10
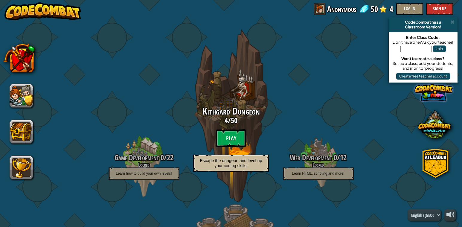
click at [422, 95] on span at bounding box center [434, 93] width 38 height 38
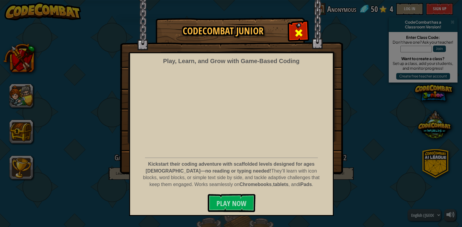
click at [302, 28] on span at bounding box center [299, 33] width 10 height 10
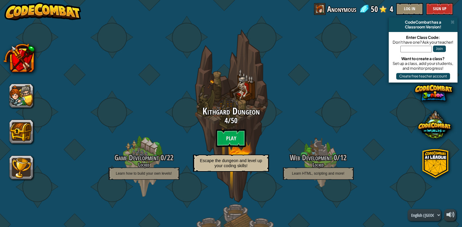
click at [335, 11] on span "Anonymous" at bounding box center [341, 9] width 29 height 12
click at [305, 175] on div "powered by CodeCombat has a Classroom Version! Enter Class Code: Don't have one…" at bounding box center [231, 113] width 462 height 227
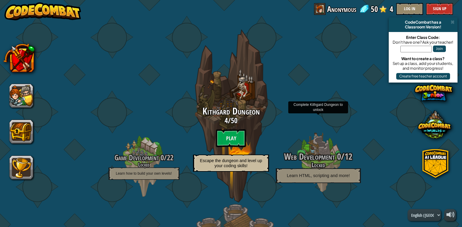
click at [324, 176] on span "Learn HTML, scripting and more!" at bounding box center [318, 175] width 63 height 5
click at [314, 170] on p "Learn HTML, scripting and more!" at bounding box center [318, 175] width 85 height 15
click at [311, 157] on span "Web Development" at bounding box center [309, 157] width 51 height 12
click at [322, 145] on div at bounding box center [318, 163] width 57 height 114
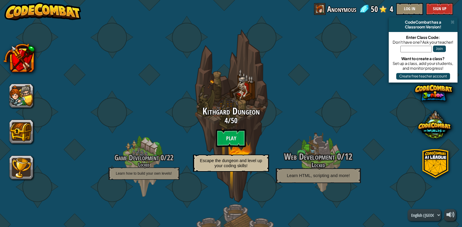
drag, startPoint x: 322, startPoint y: 145, endPoint x: 328, endPoint y: 144, distance: 6.8
click at [328, 144] on div at bounding box center [318, 163] width 57 height 114
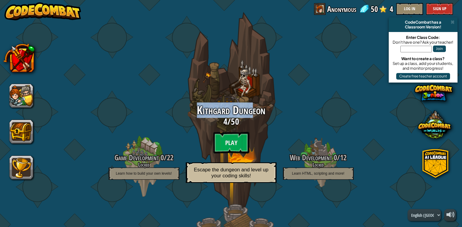
drag, startPoint x: 252, startPoint y: 105, endPoint x: 180, endPoint y: 114, distance: 72.6
click at [180, 114] on h2 "Kithgard Dungeon" at bounding box center [231, 110] width 114 height 13
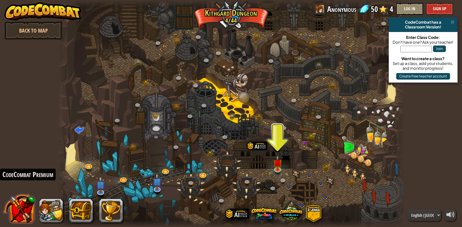
click at [23, 213] on button at bounding box center [18, 208] width 31 height 31
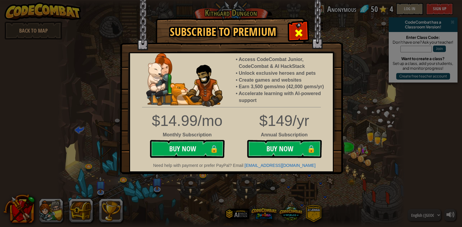
click at [298, 33] on span at bounding box center [299, 33] width 10 height 10
